Goal: Find contact information: Find contact information

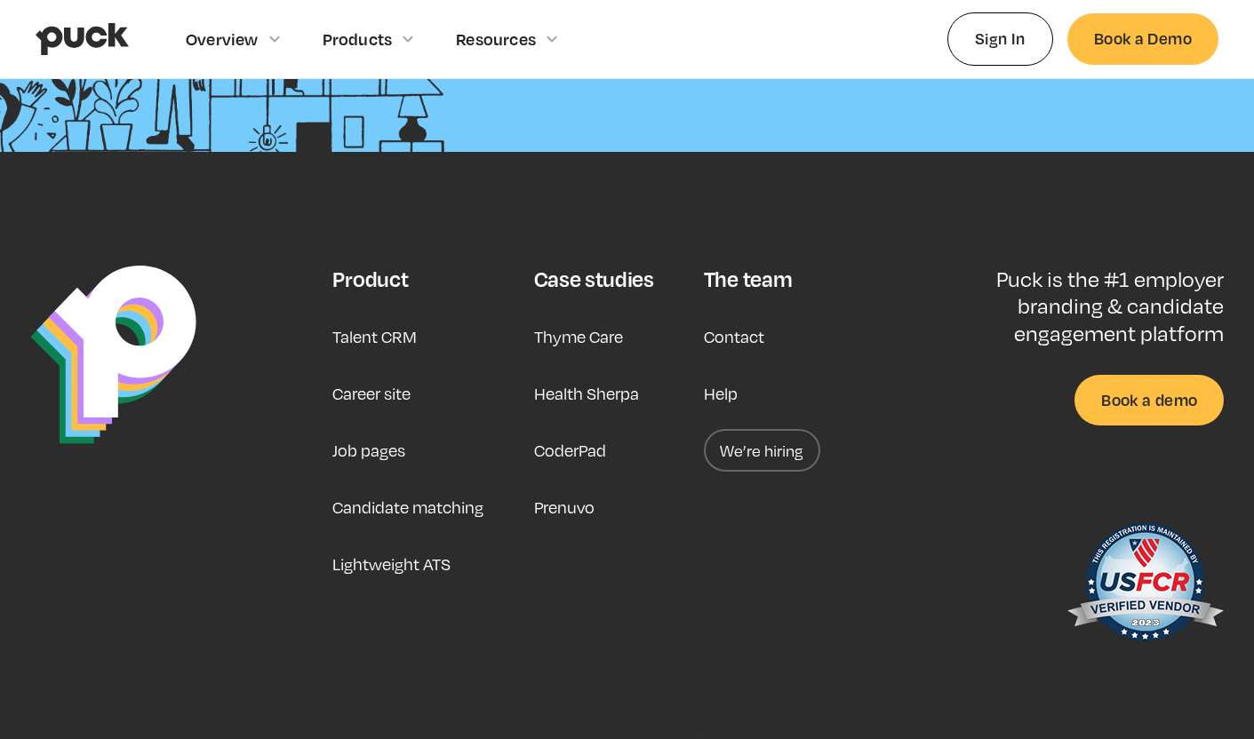
scroll to position [4522, 0]
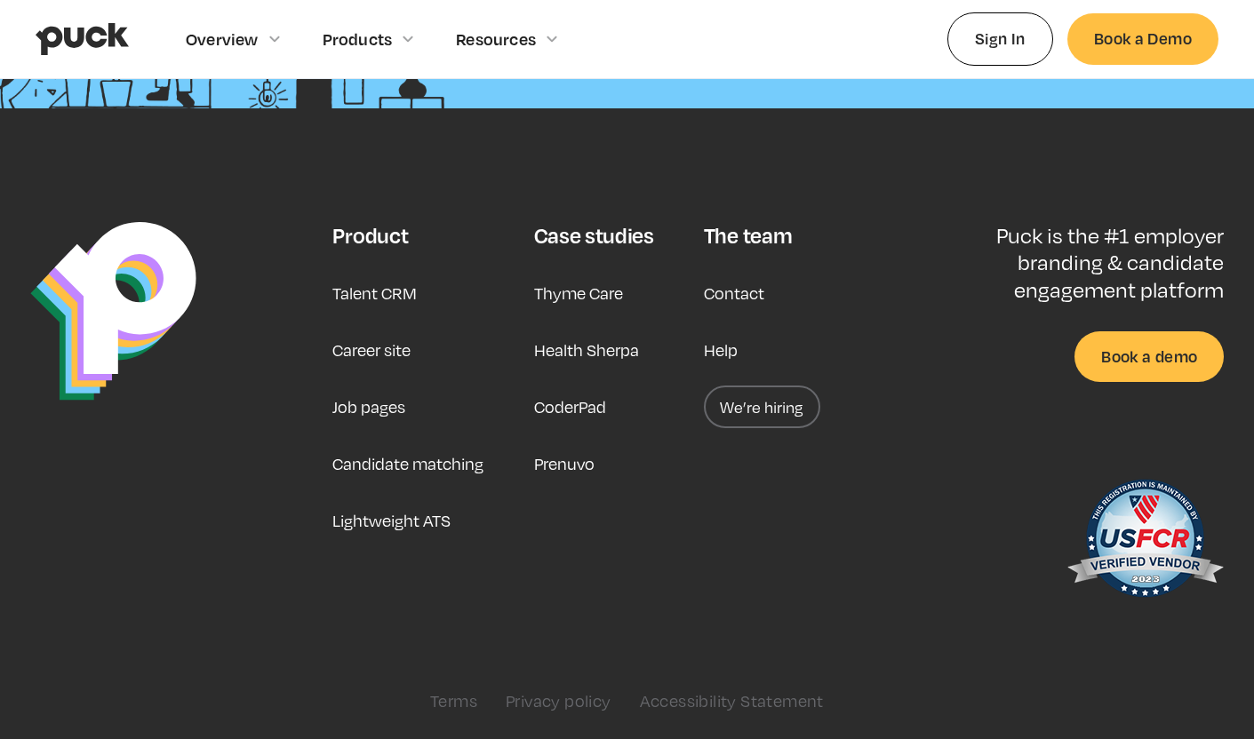
click at [729, 304] on link "Contact" at bounding box center [734, 293] width 60 height 43
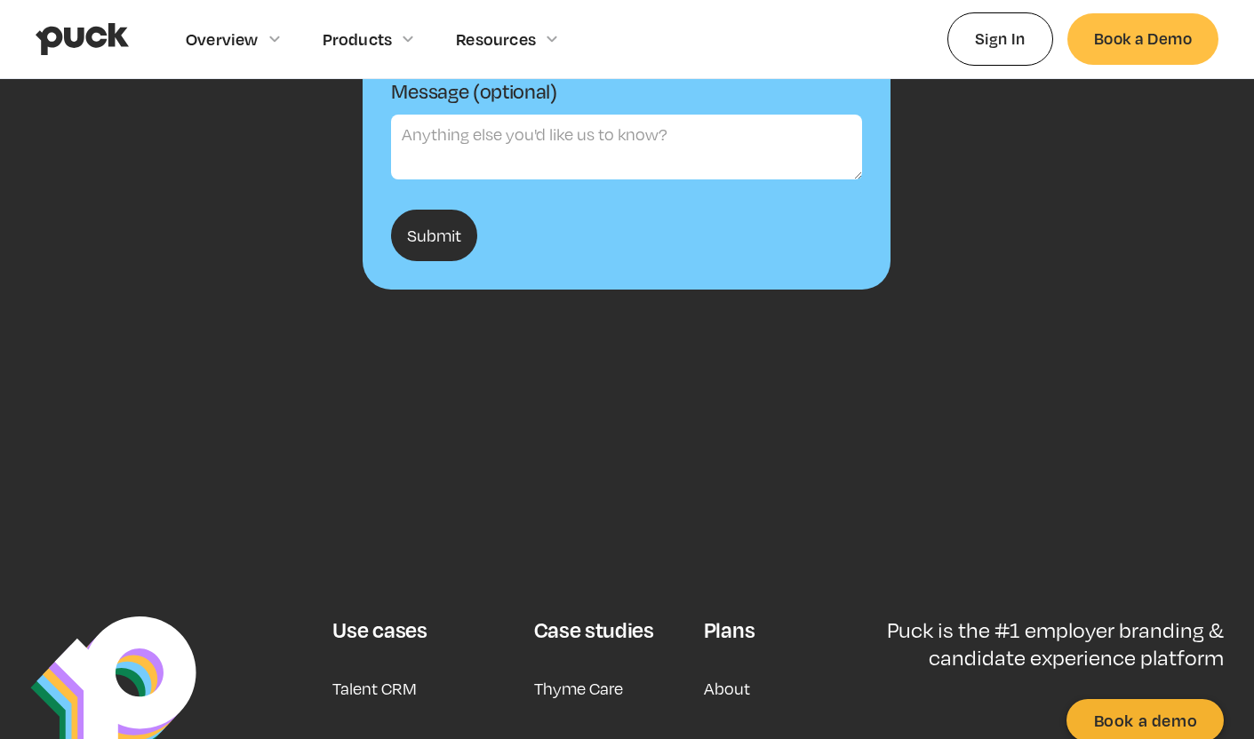
scroll to position [744, 0]
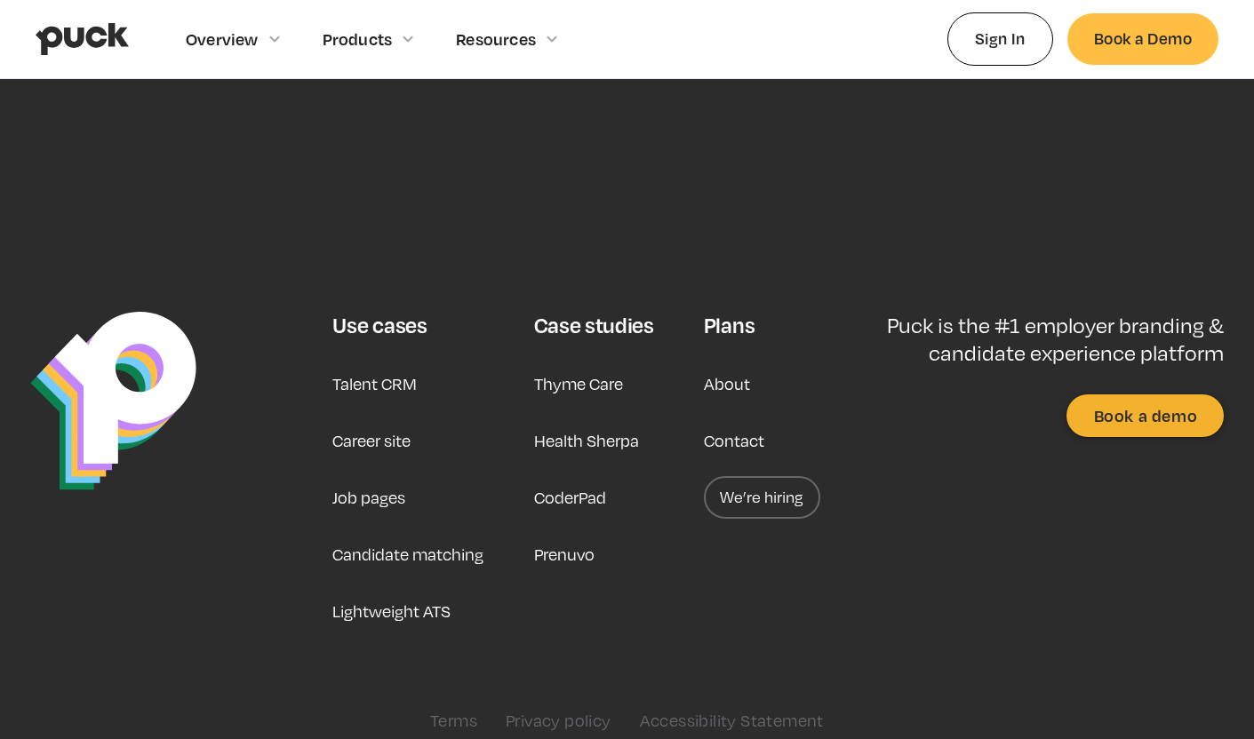
click at [478, 557] on link "Candidate matching" at bounding box center [407, 554] width 151 height 43
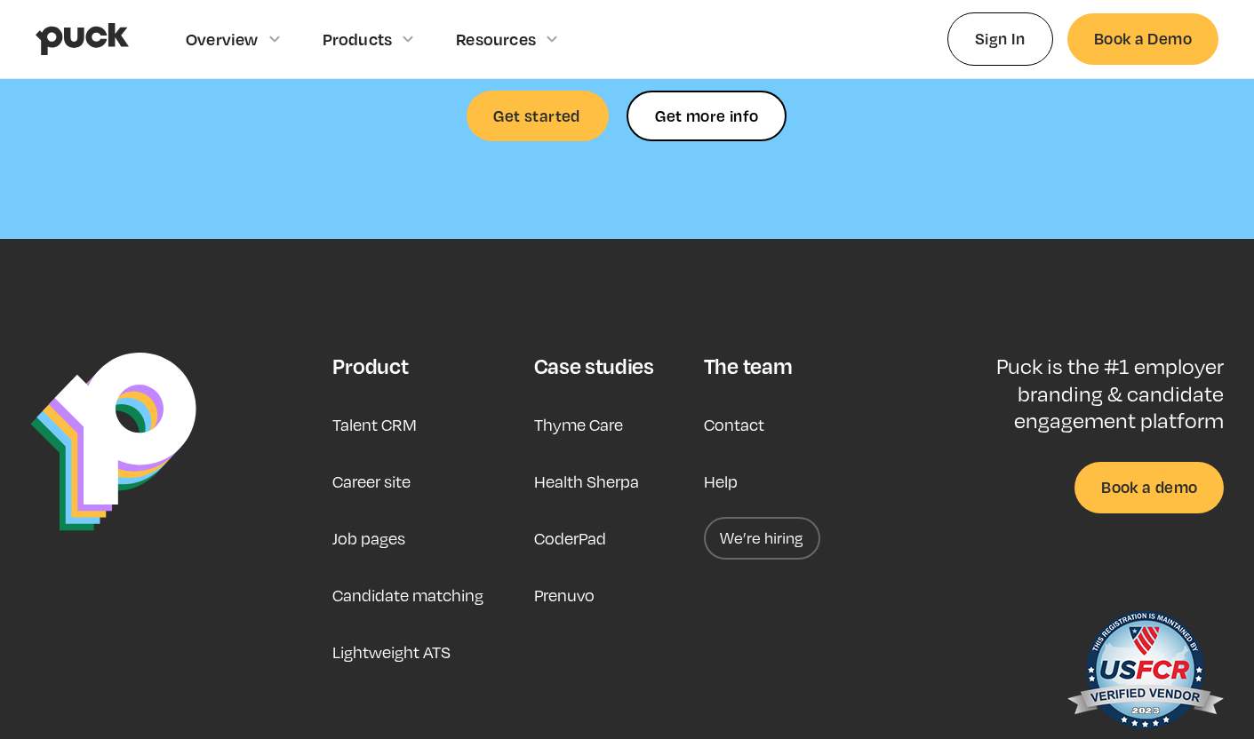
scroll to position [5046, 0]
